Goal: Information Seeking & Learning: Learn about a topic

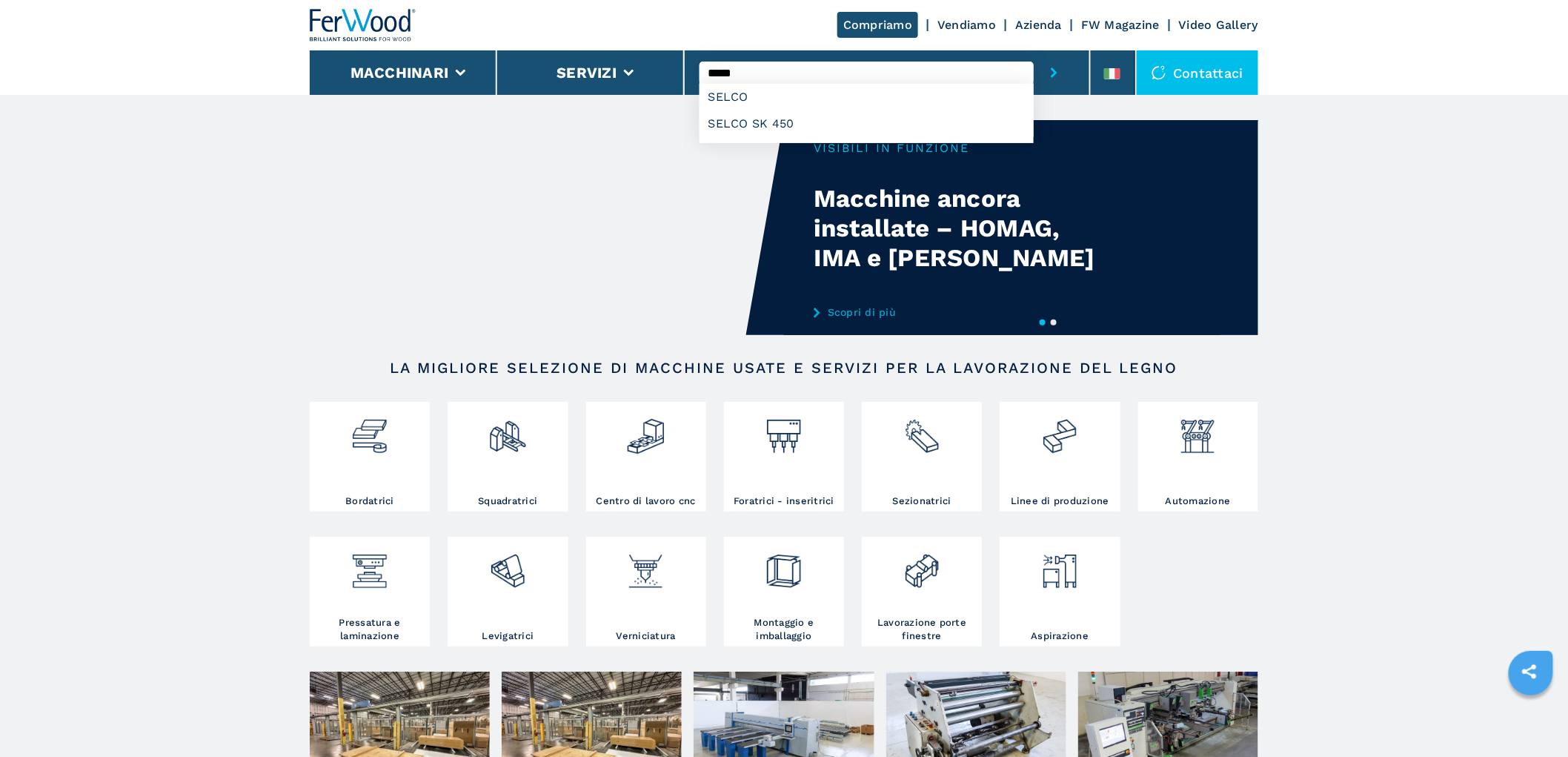
type input "*****"
click at [1033, 51] on button "submit-button" at bounding box center [1054, 73] width 41 height 45
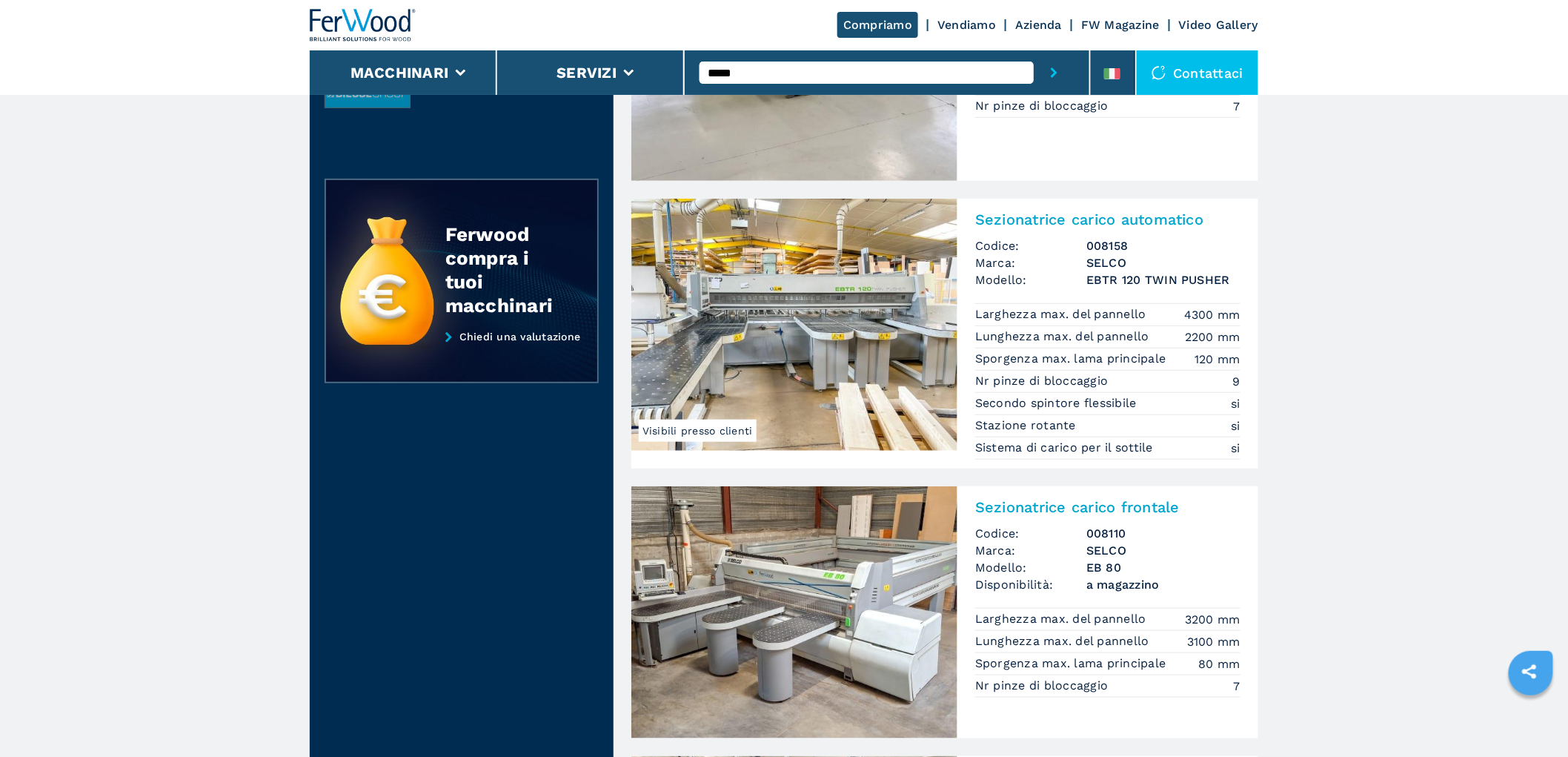
scroll to position [494, 0]
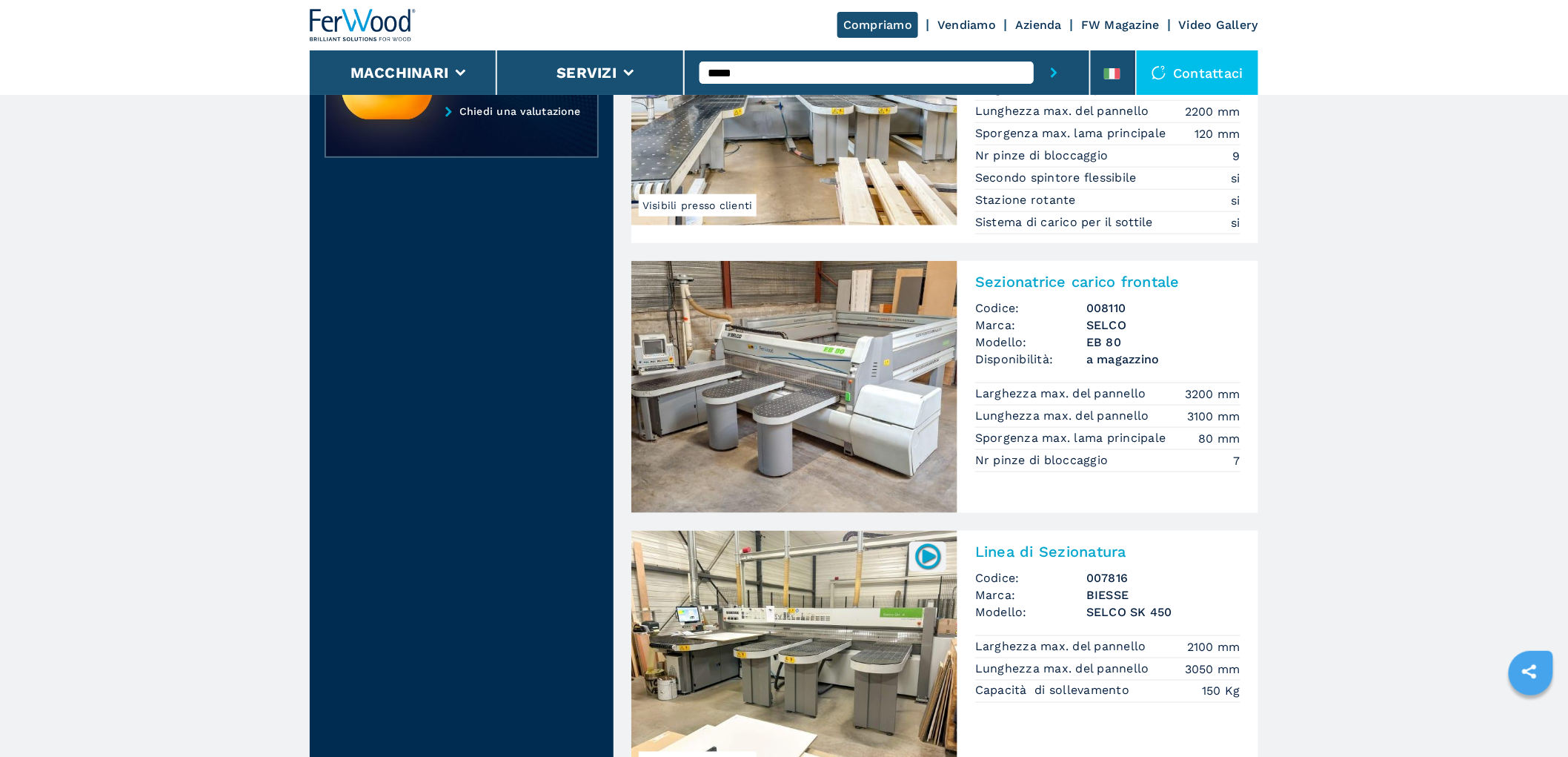
click at [1093, 295] on div "Sezionatrice carico frontale Codice: 008110 Marca: SELCO Modello: EB 80 Disponi…" at bounding box center [1107, 371] width 300 height 220
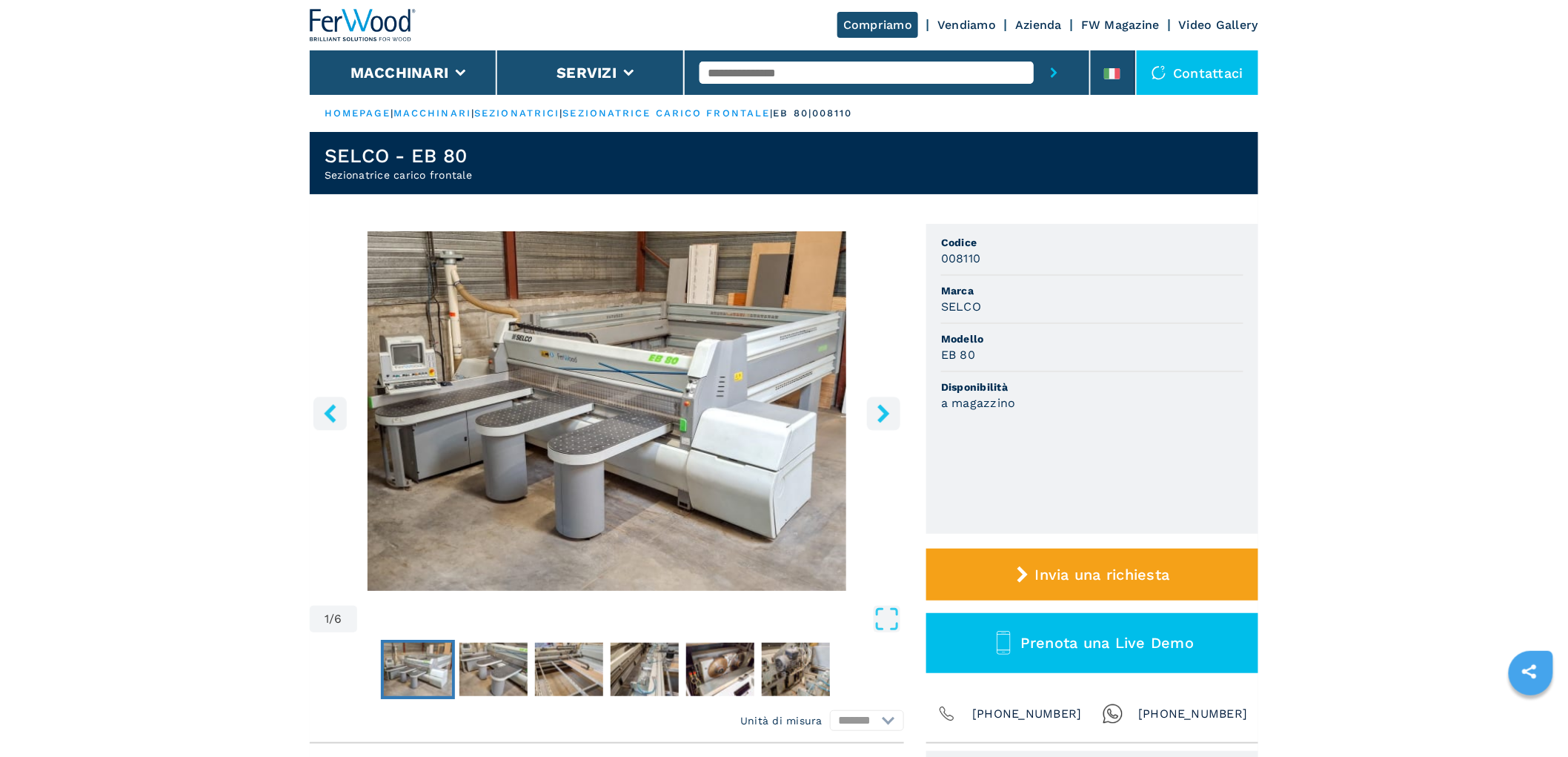
click at [891, 405] on icon "right-button" at bounding box center [883, 413] width 19 height 19
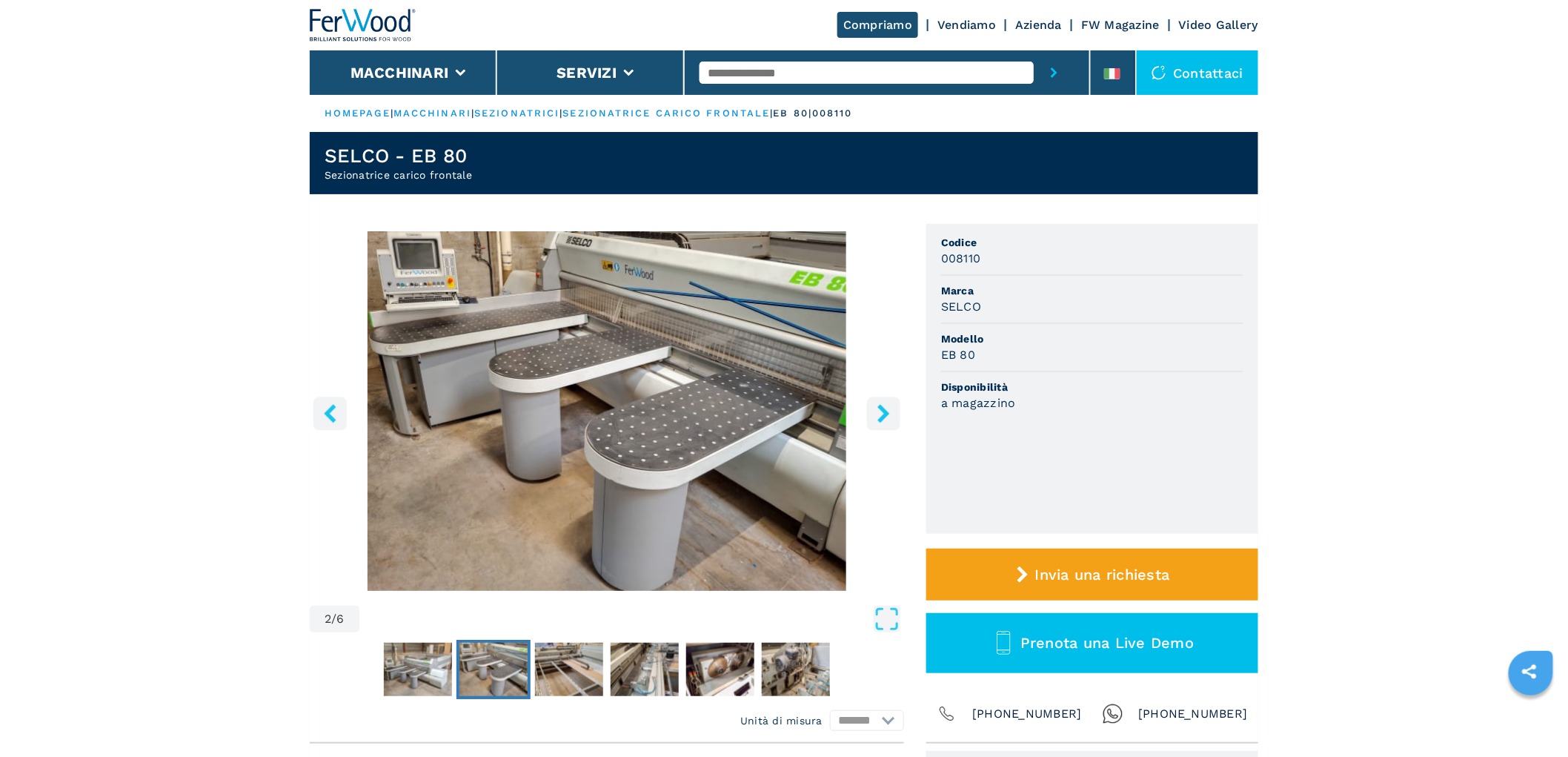
click at [891, 405] on icon "right-button" at bounding box center [883, 413] width 19 height 19
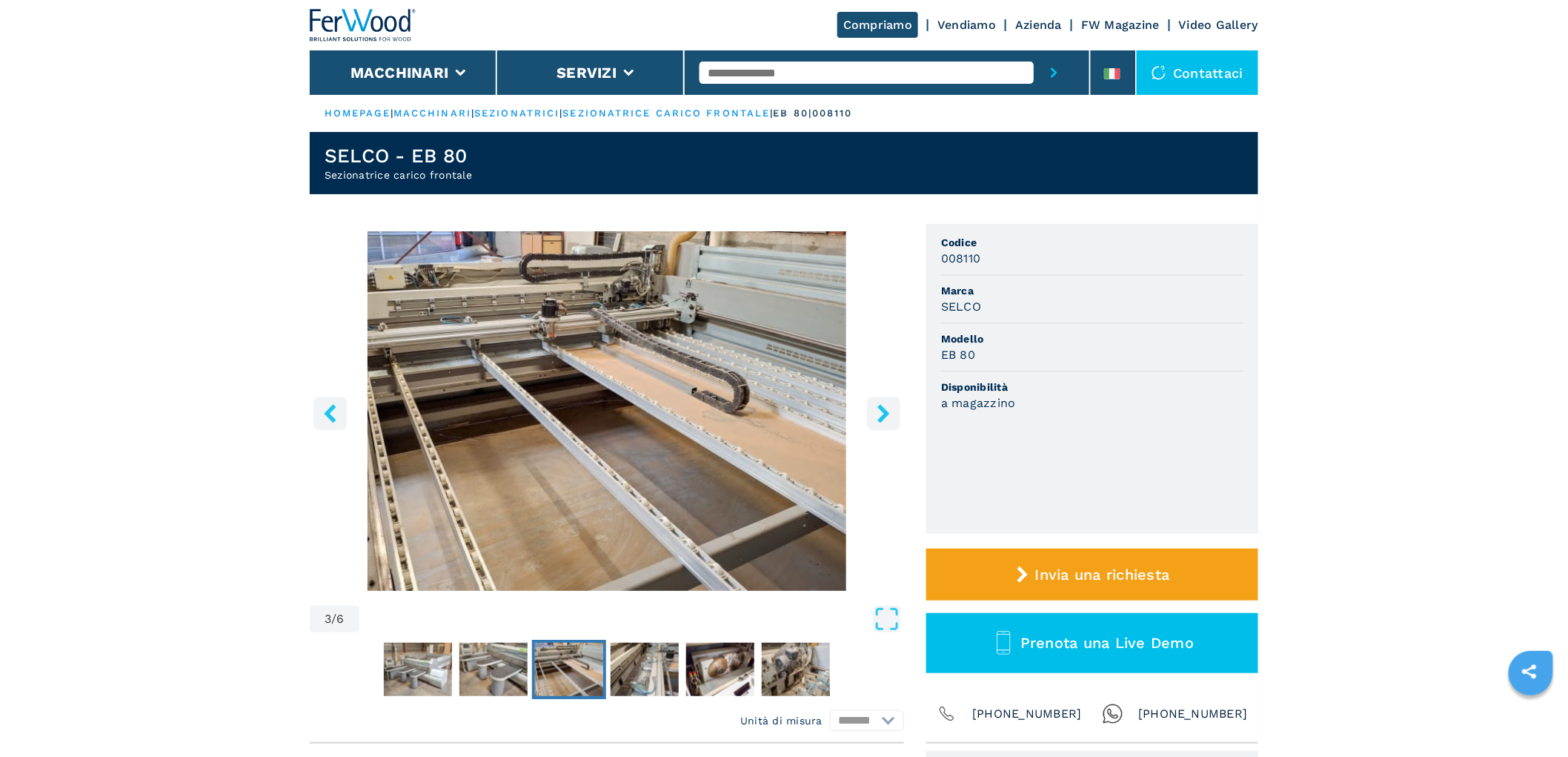
click at [891, 405] on icon "right-button" at bounding box center [883, 413] width 19 height 19
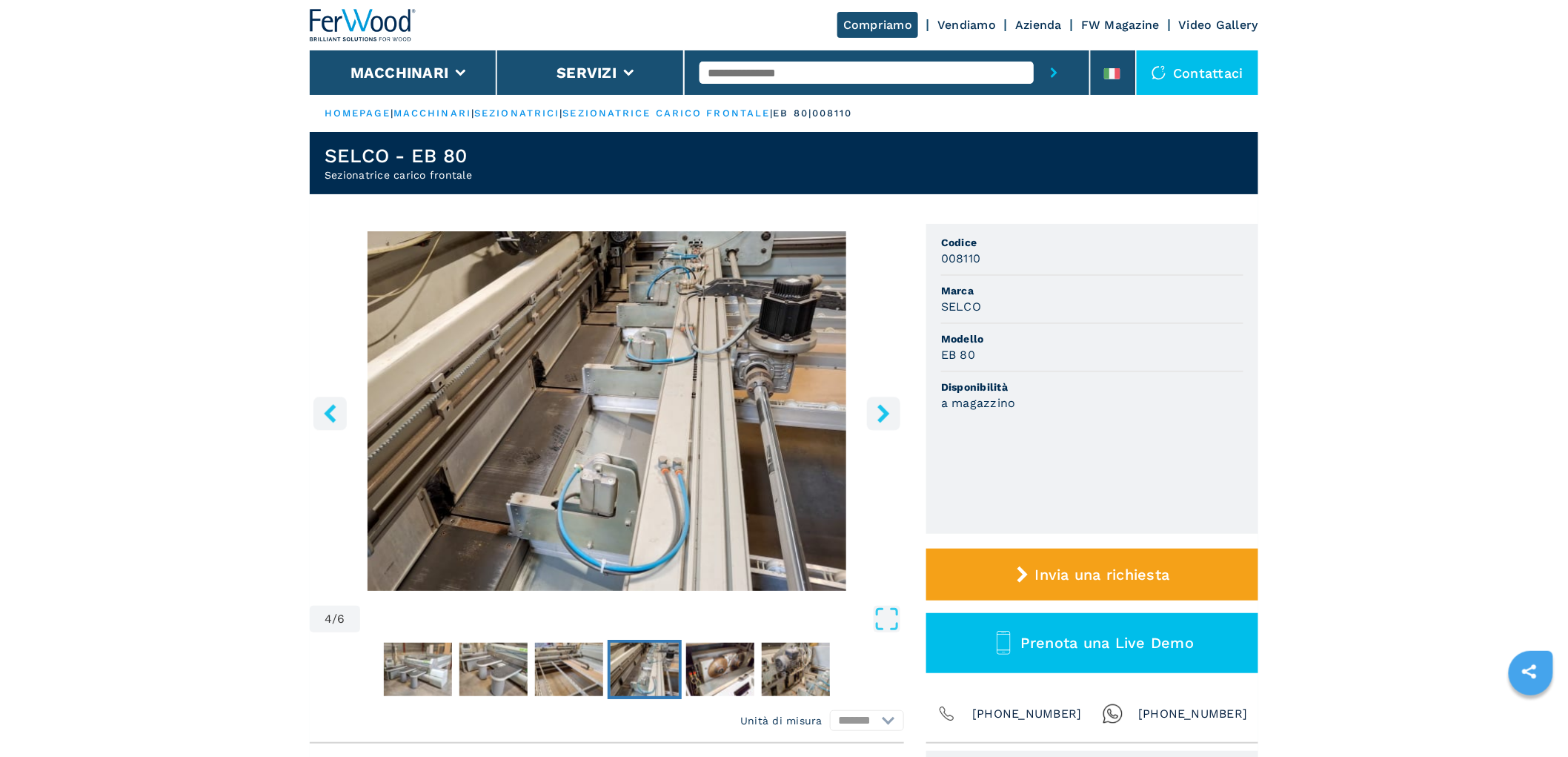
click at [891, 404] on icon "right-button" at bounding box center [883, 413] width 19 height 19
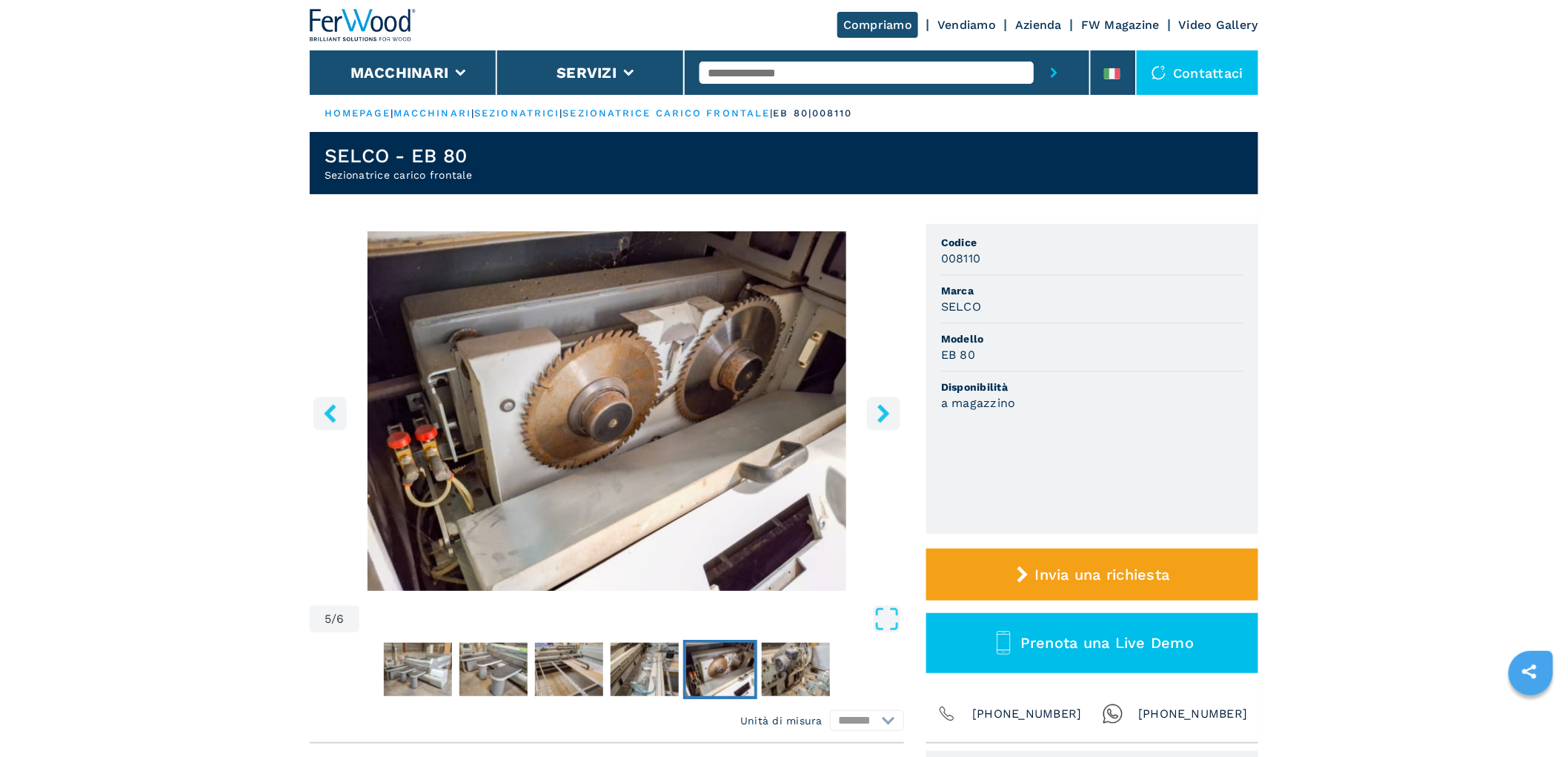
click at [890, 404] on icon "right-button" at bounding box center [883, 413] width 19 height 19
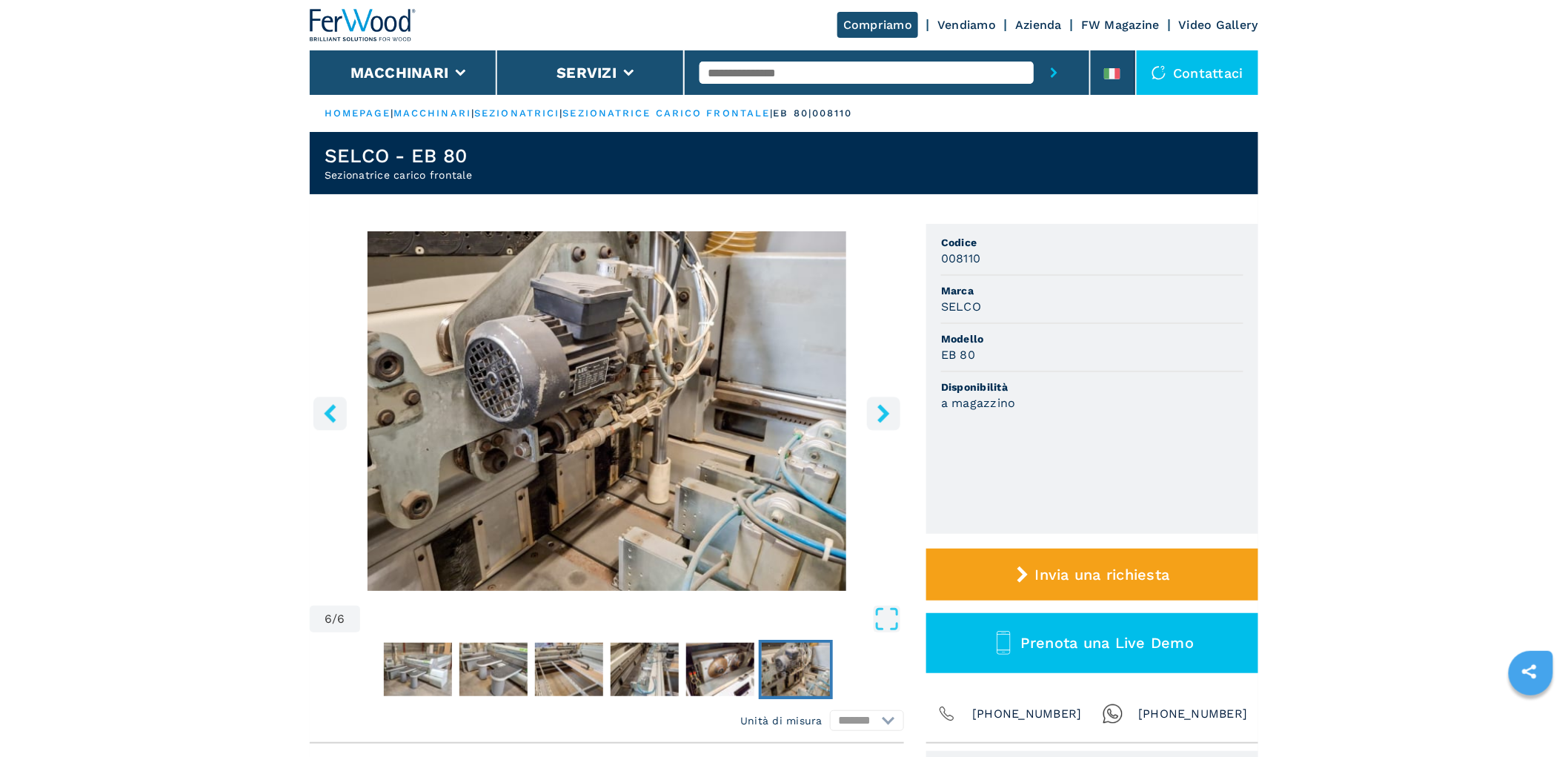
click at [890, 404] on icon "right-button" at bounding box center [883, 413] width 19 height 19
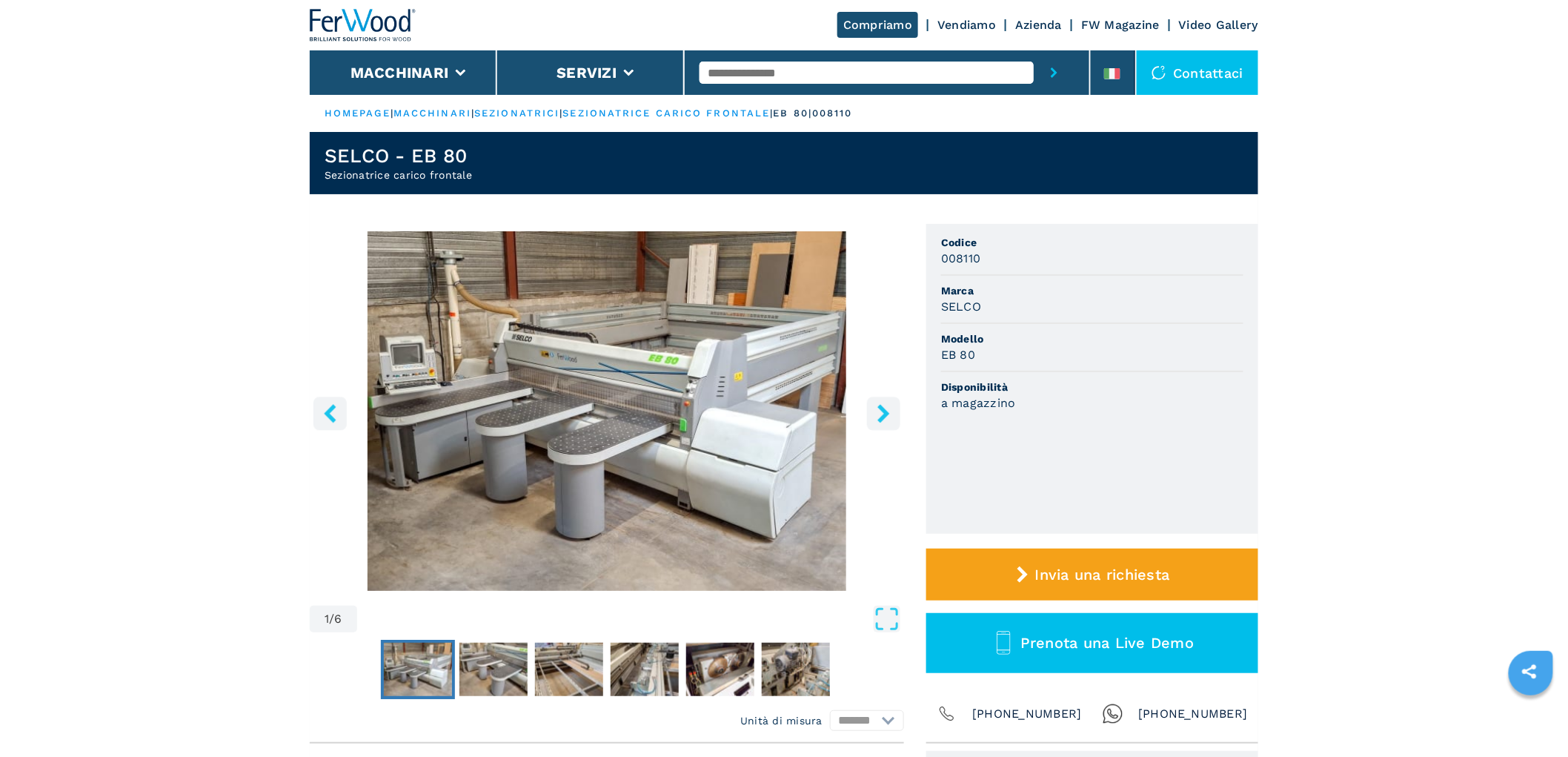
drag, startPoint x: 890, startPoint y: 404, endPoint x: 1441, endPoint y: 465, distance: 554.4
click at [882, 412] on icon "right-button" at bounding box center [883, 413] width 19 height 19
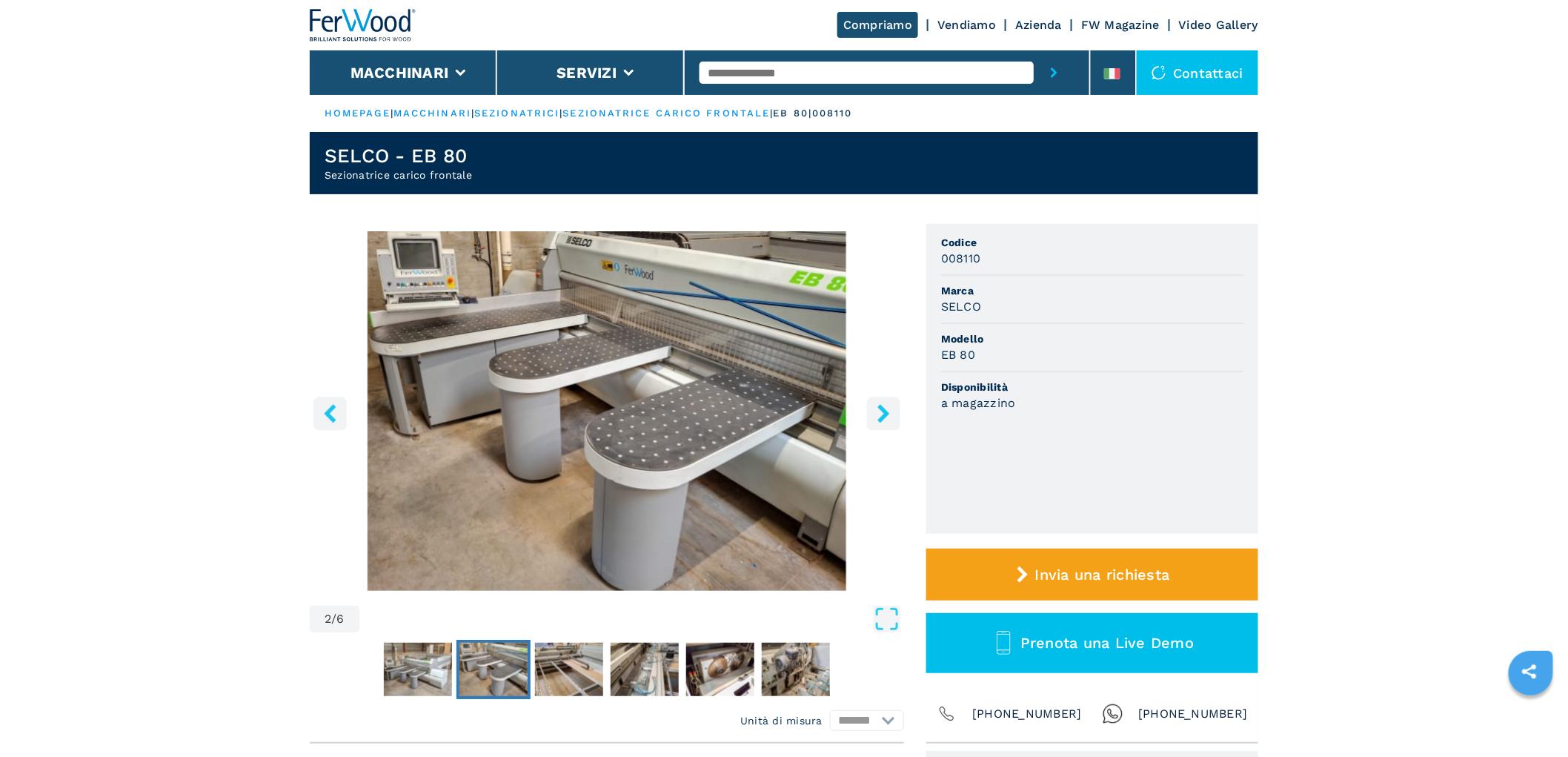
click at [882, 412] on icon "right-button" at bounding box center [883, 413] width 19 height 19
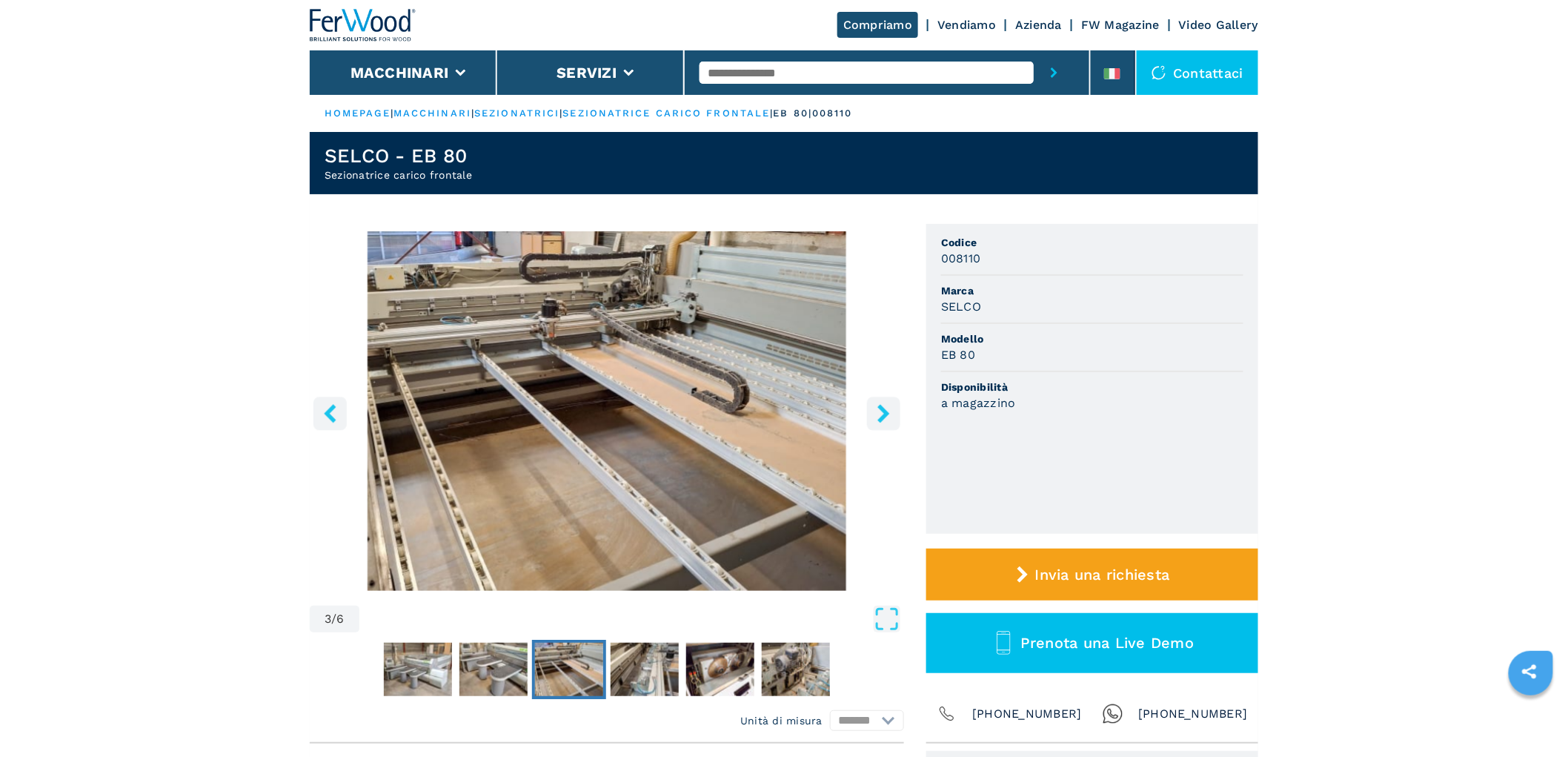
click at [882, 412] on icon "right-button" at bounding box center [883, 413] width 19 height 19
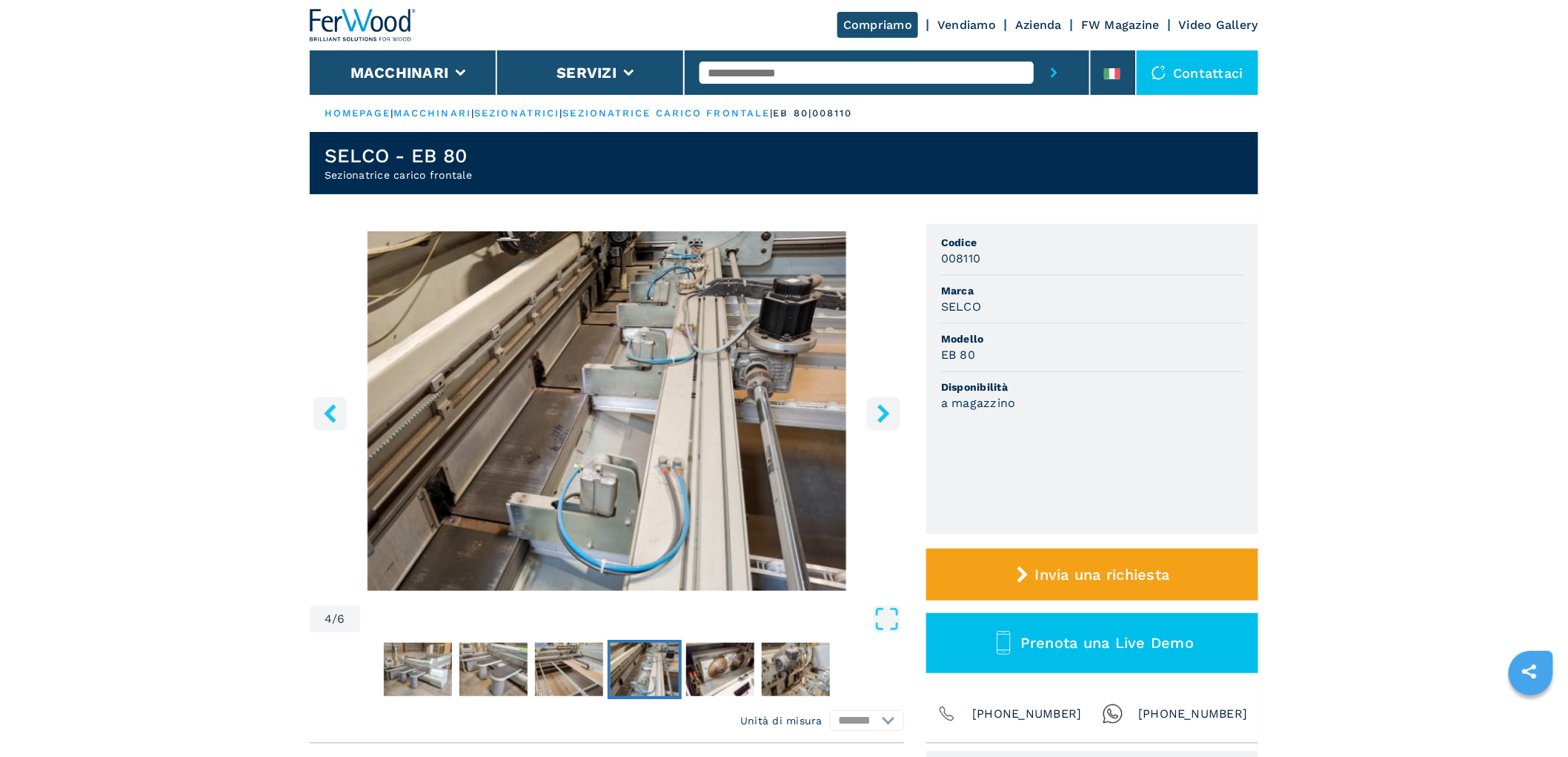
click at [882, 412] on icon "right-button" at bounding box center [883, 413] width 19 height 19
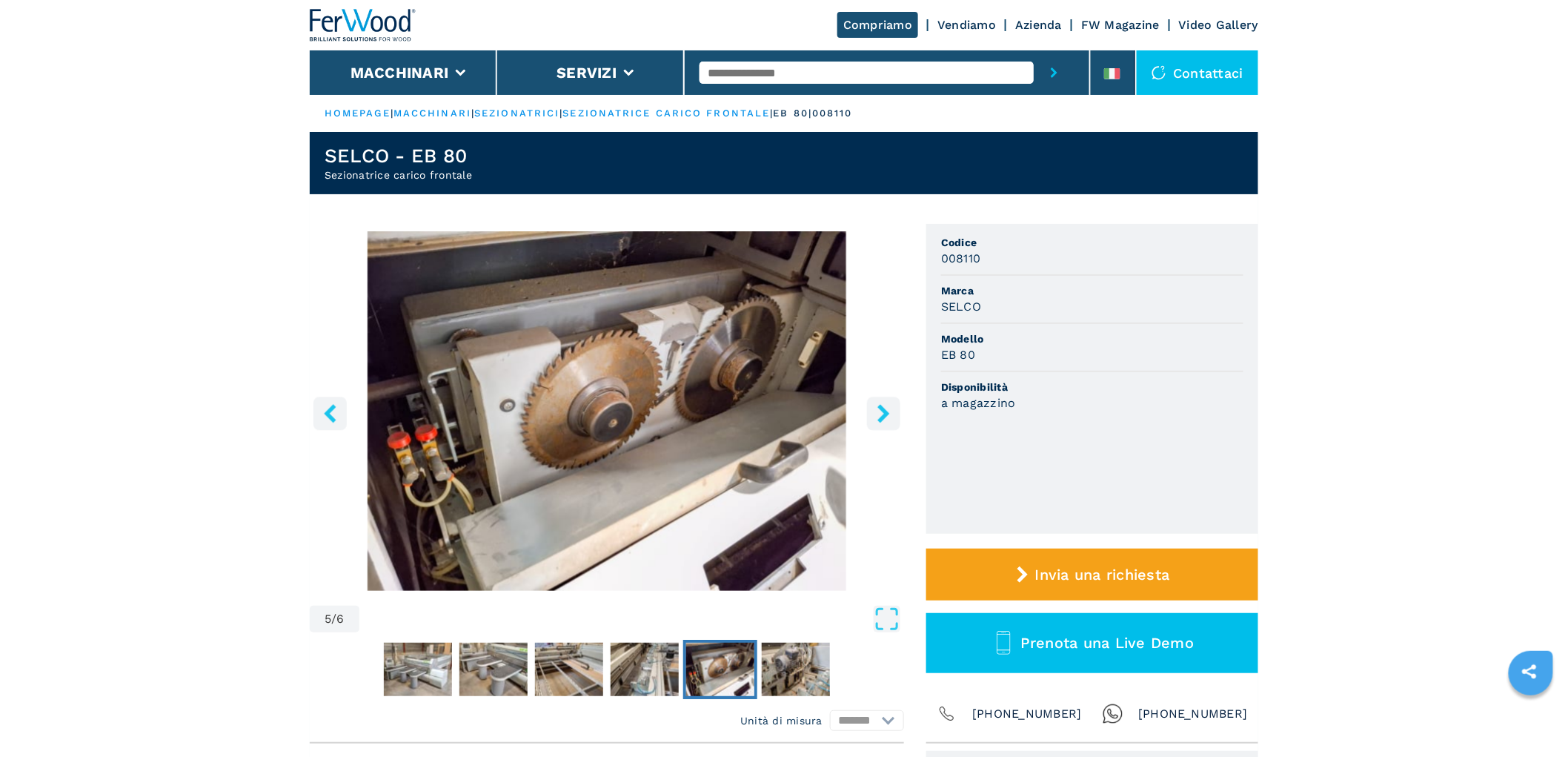
click at [882, 412] on icon "right-button" at bounding box center [883, 413] width 19 height 19
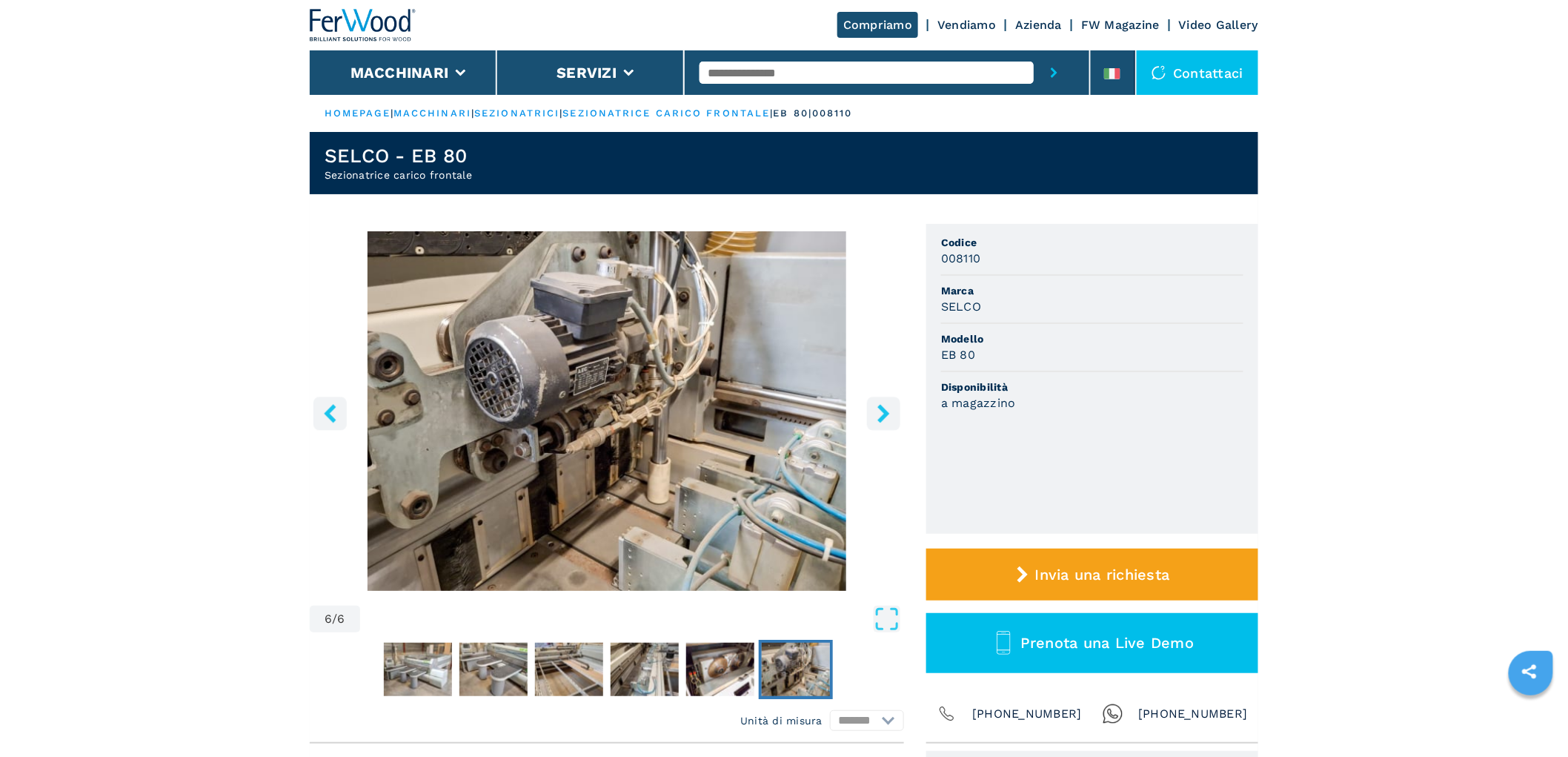
drag, startPoint x: 882, startPoint y: 412, endPoint x: 353, endPoint y: 433, distance: 529.4
click at [354, 433] on div "6 / 6" at bounding box center [606, 433] width 594 height 405
click at [327, 402] on button "left-button" at bounding box center [330, 413] width 34 height 34
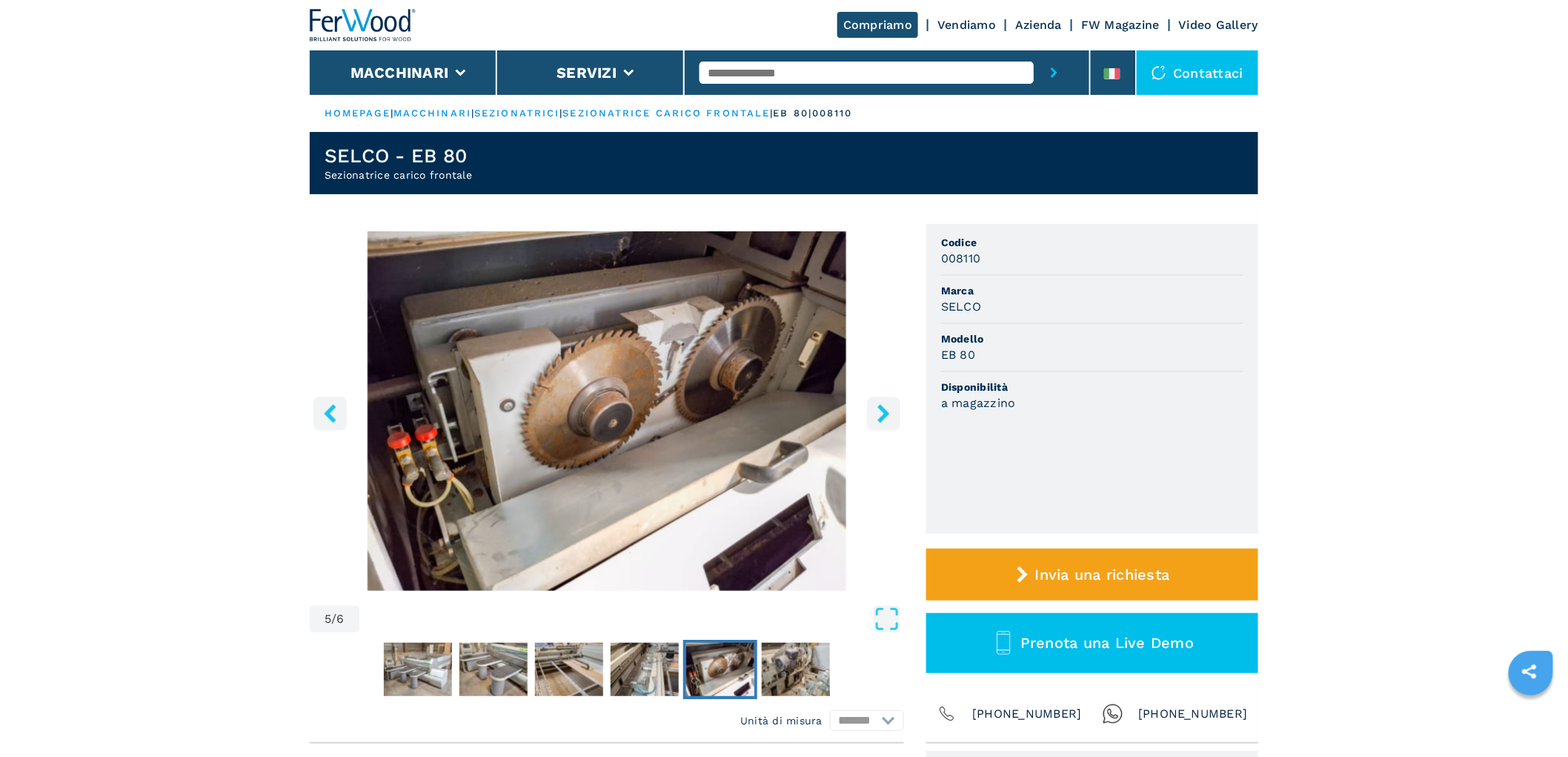
click at [897, 406] on button "right-button" at bounding box center [884, 413] width 34 height 34
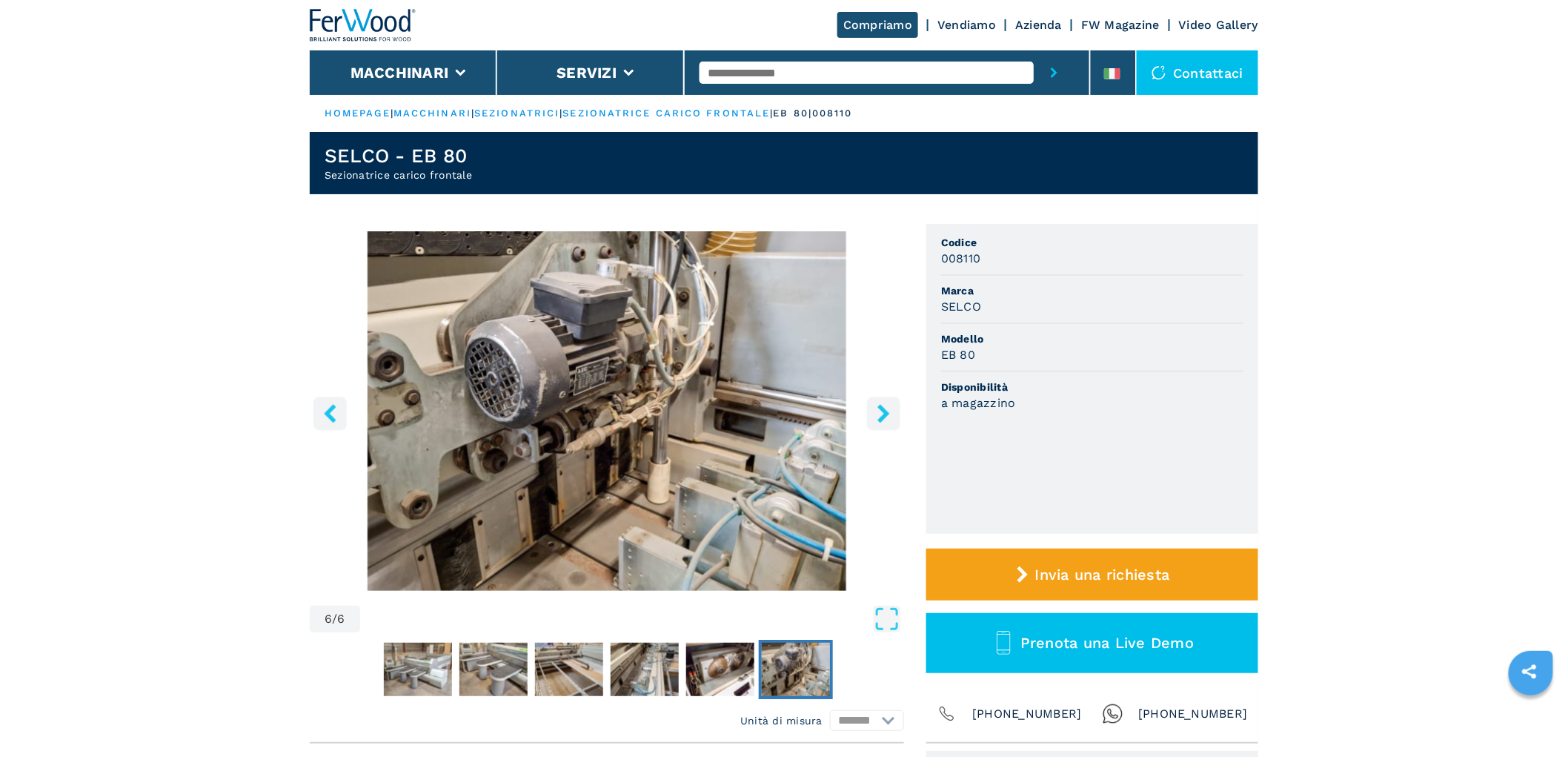
click at [897, 406] on button "right-button" at bounding box center [884, 413] width 34 height 34
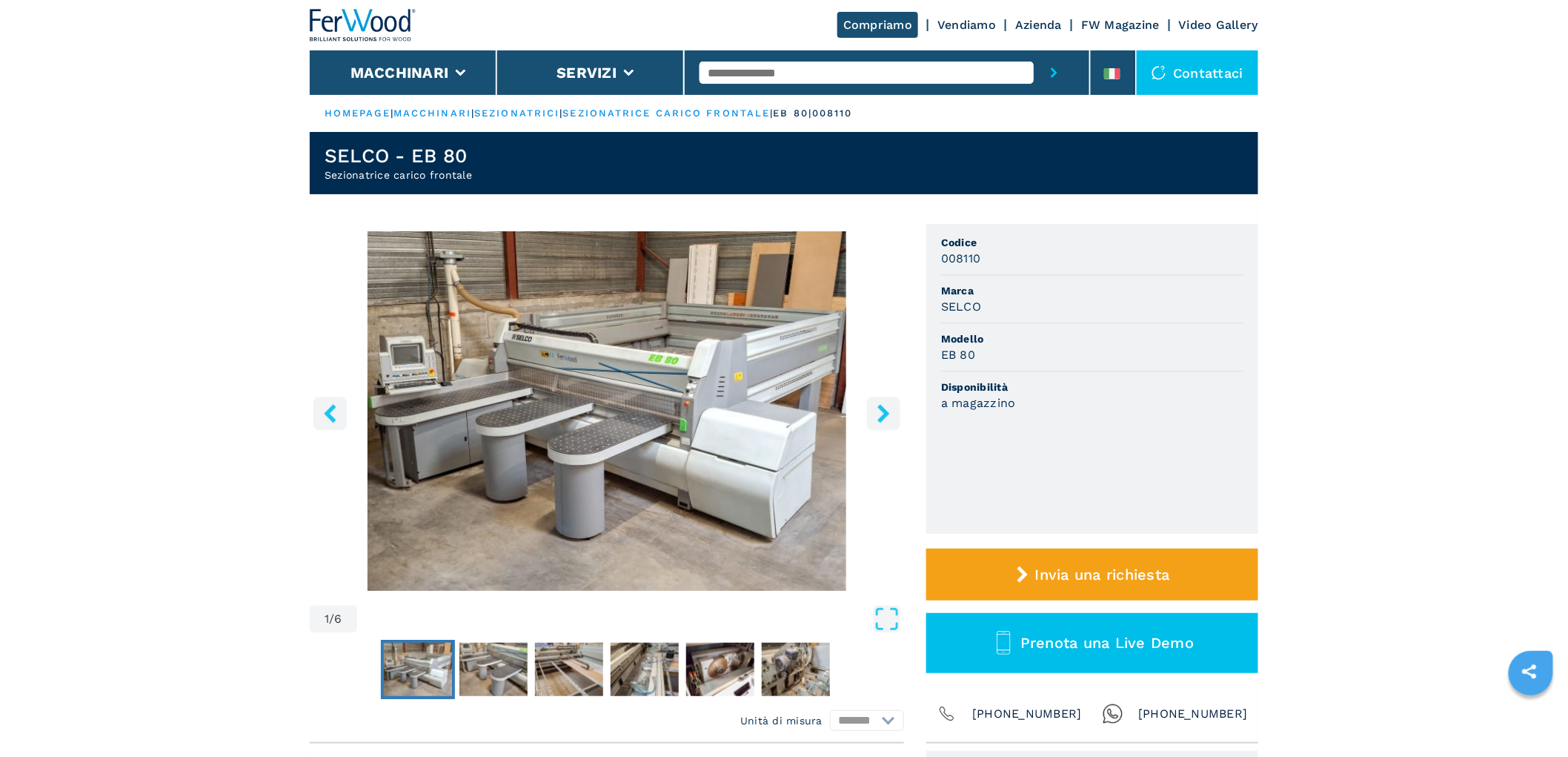
click at [324, 413] on icon "left-button" at bounding box center [330, 413] width 19 height 19
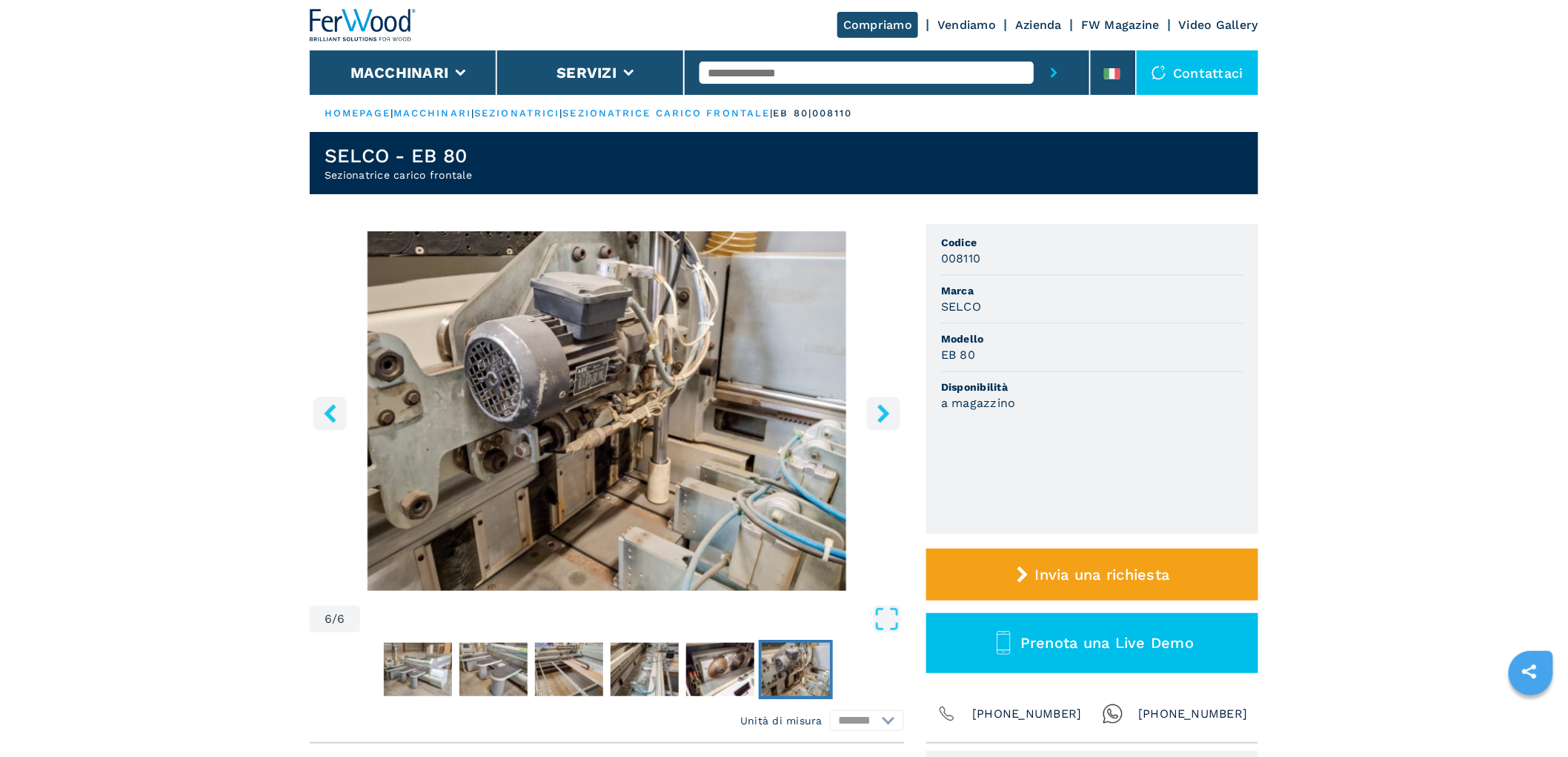
click at [889, 415] on icon "right-button" at bounding box center [883, 413] width 19 height 19
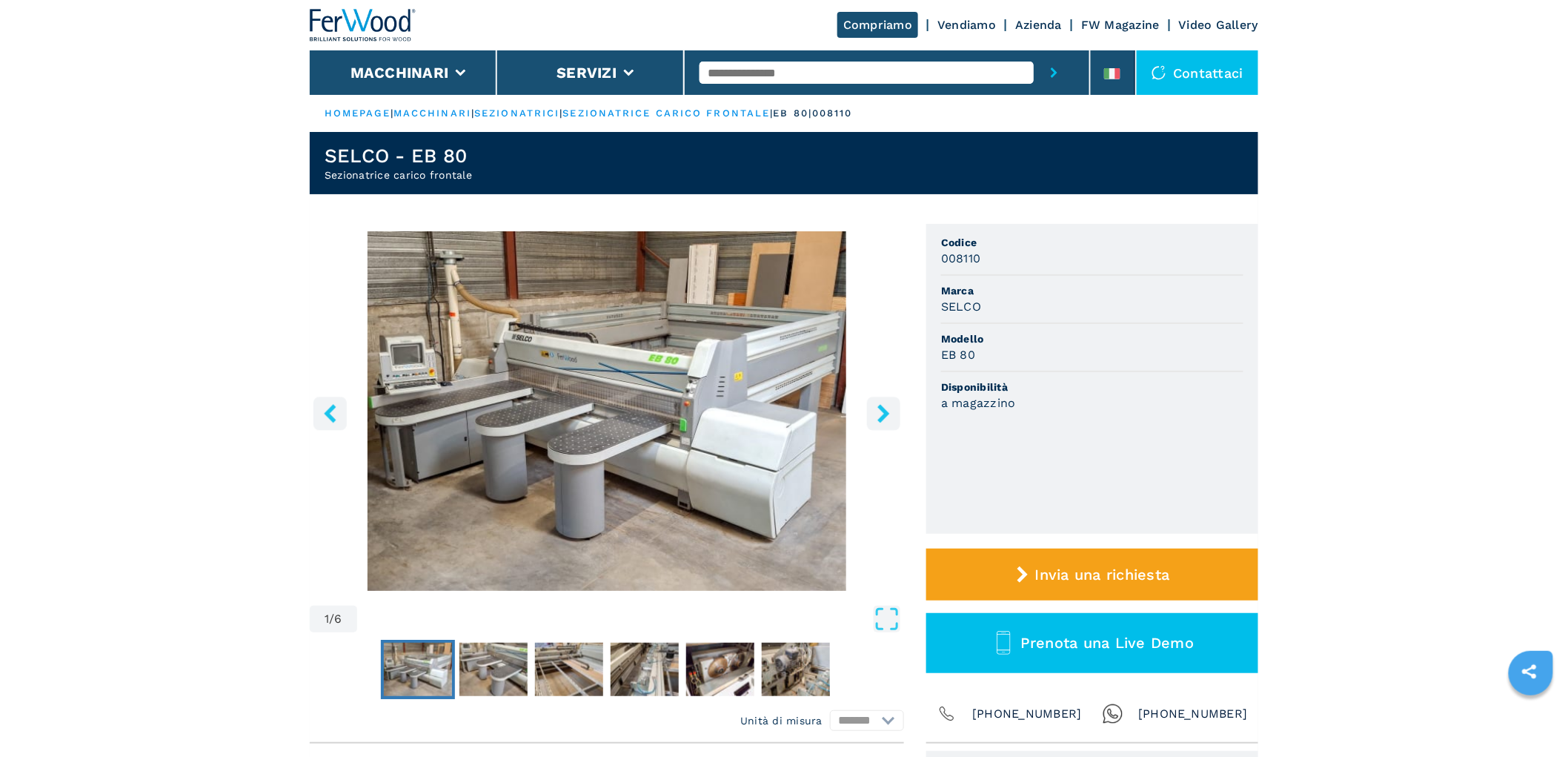
drag, startPoint x: 889, startPoint y: 415, endPoint x: 887, endPoint y: 475, distance: 60.0
click at [887, 468] on div "1 / 6" at bounding box center [606, 433] width 594 height 405
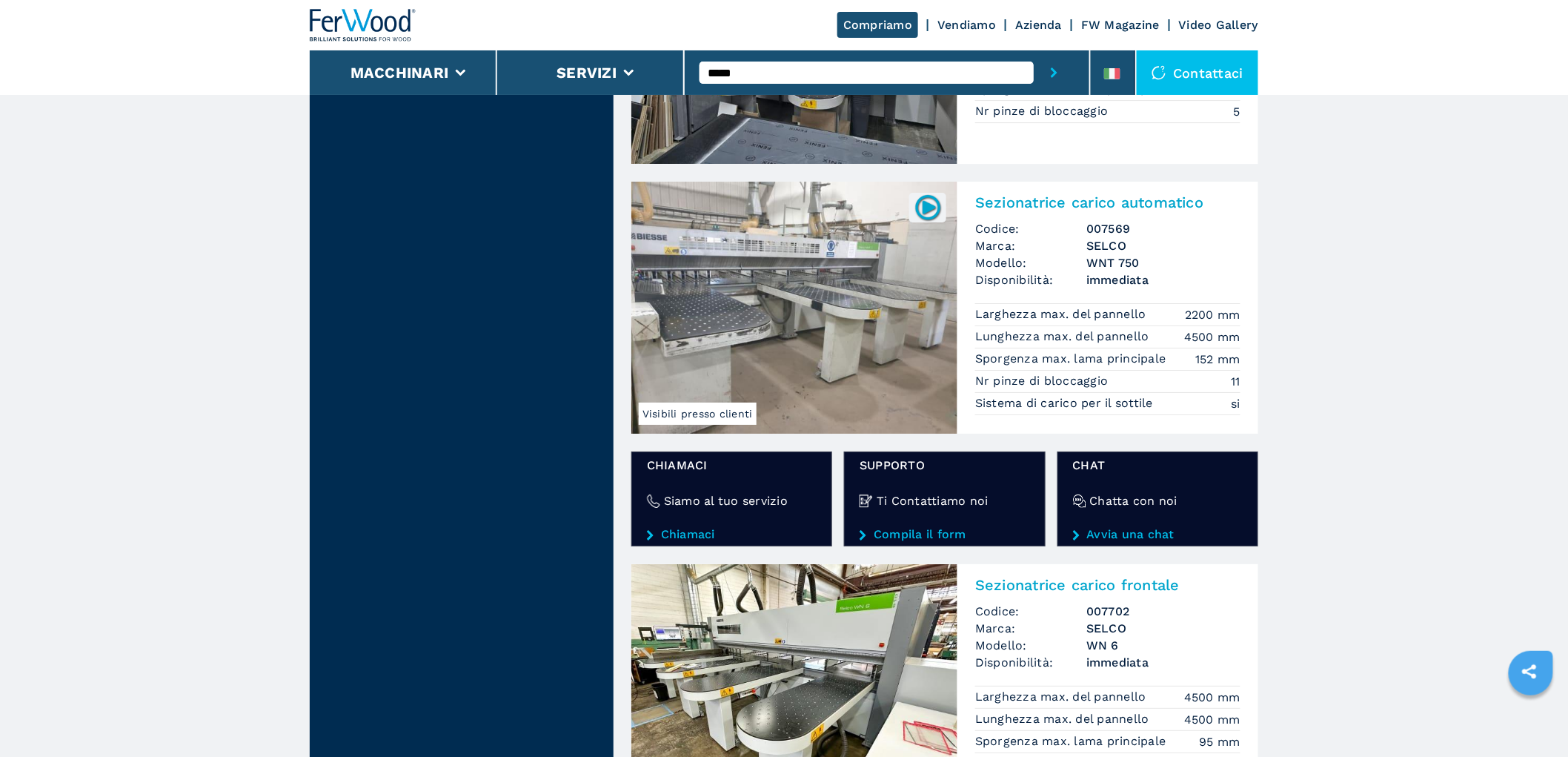
scroll to position [2140, 0]
